Goal: Find specific page/section: Find specific page/section

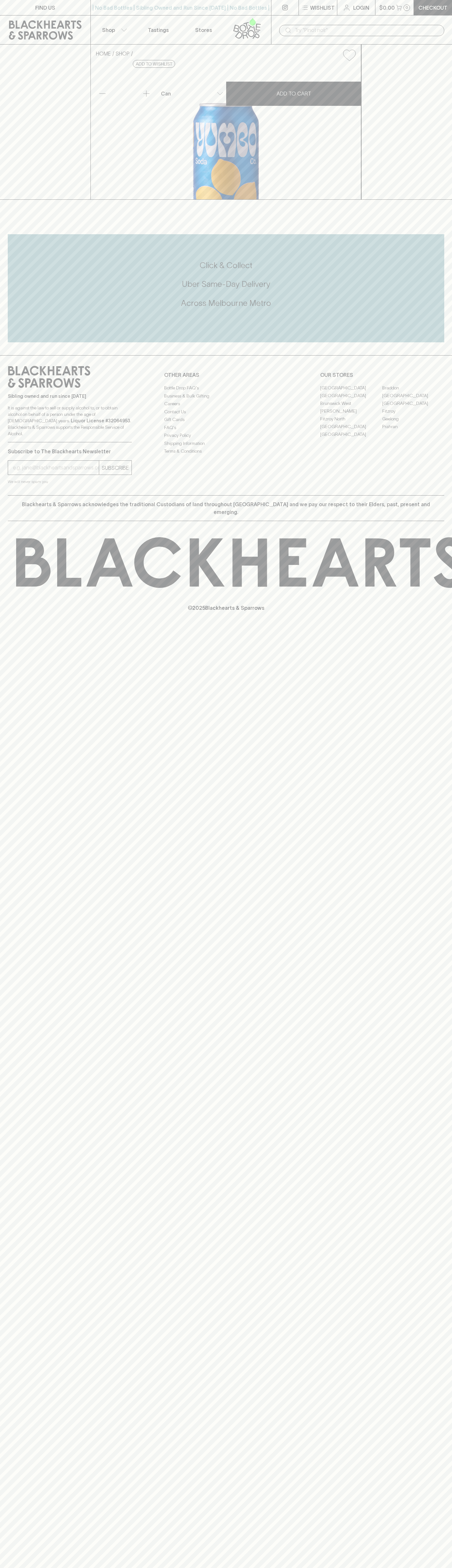
click at [351, 391] on link "[GEOGRAPHIC_DATA]" at bounding box center [351, 388] width 62 height 8
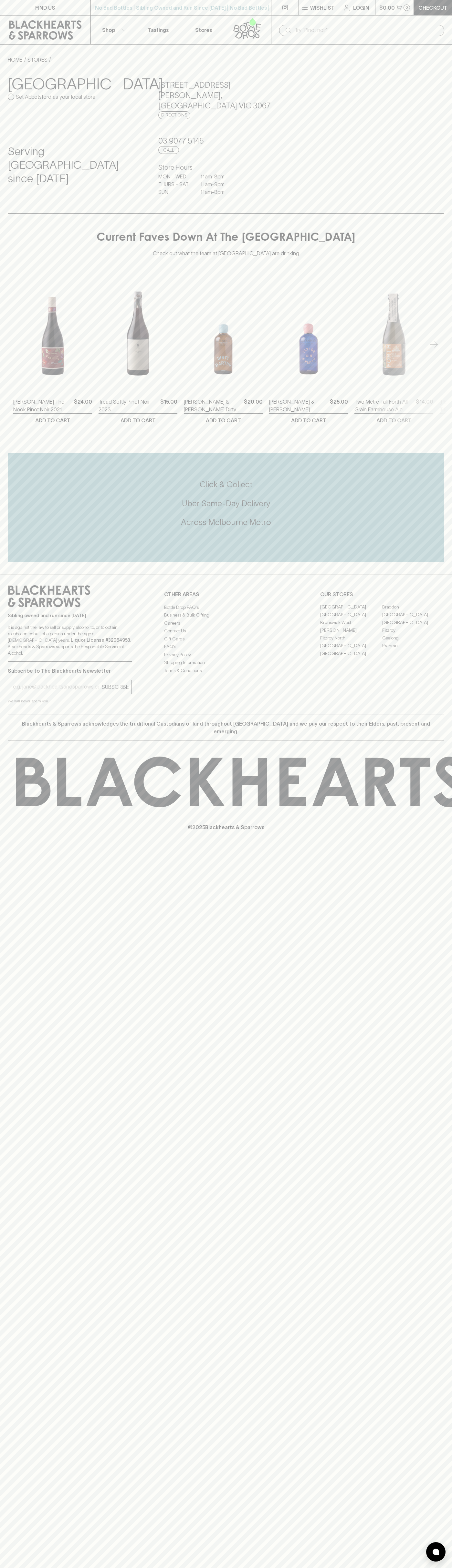
click at [442, 1381] on div "FIND US | No Bad Bottles | Sibling Owned and Run Since 2006 | No Bad Bottles | …" at bounding box center [226, 784] width 452 height 1568
click at [211, 1567] on html "FIND US | No Bad Bottles | Sibling Owned and Run Since 2006 | No Bad Bottles | …" at bounding box center [226, 784] width 452 height 1568
click at [8, 96] on input "Set Abbotsford as your local store" at bounding box center [11, 97] width 7 height 7
checkbox input "true"
